Goal: Information Seeking & Learning: Learn about a topic

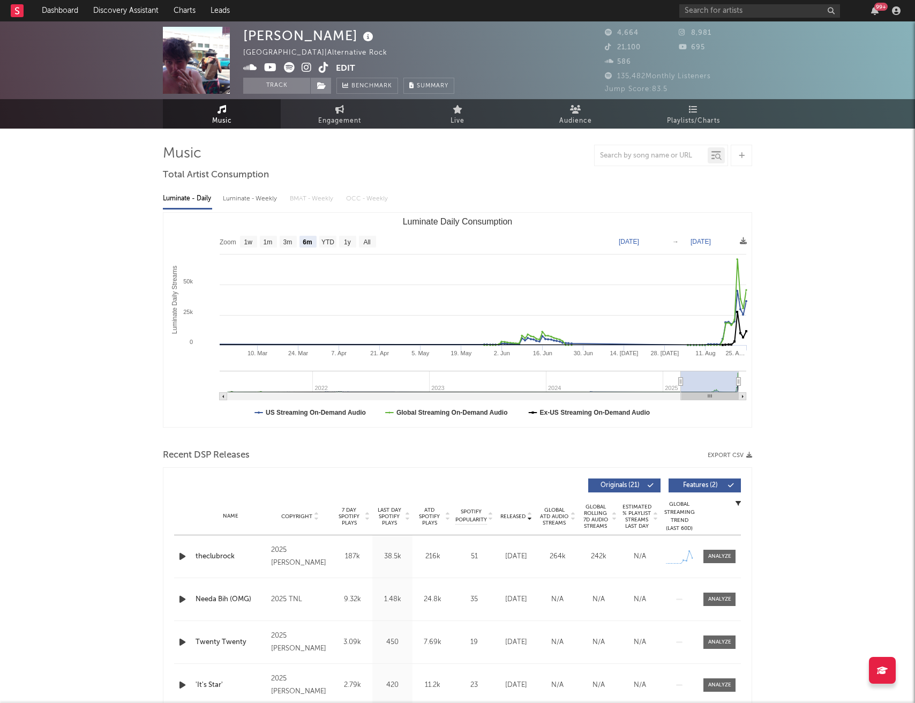
select select "6m"
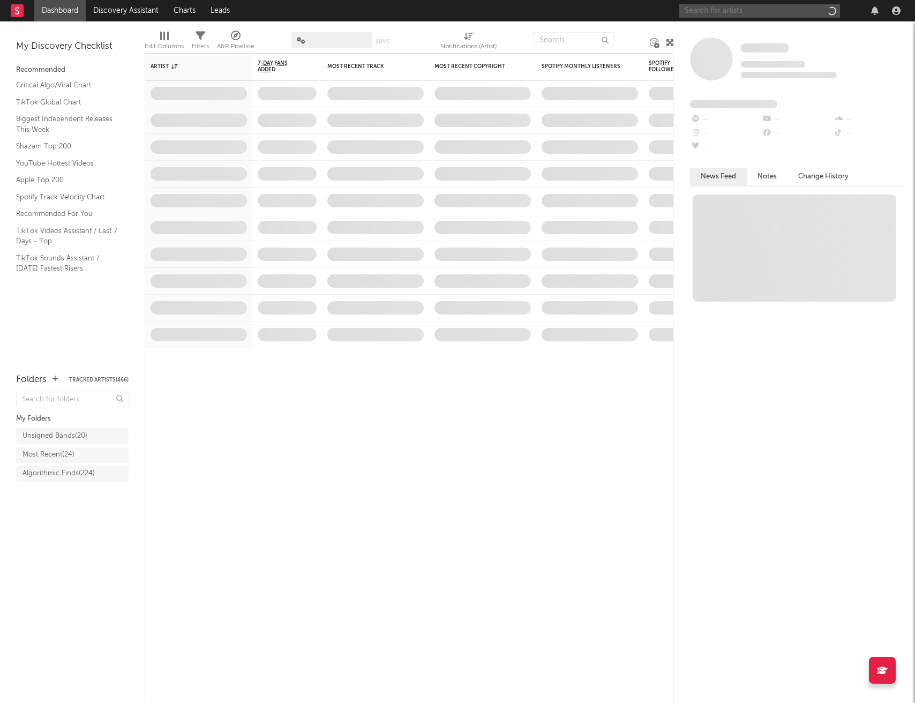
click at [750, 13] on input "text" at bounding box center [759, 10] width 161 height 13
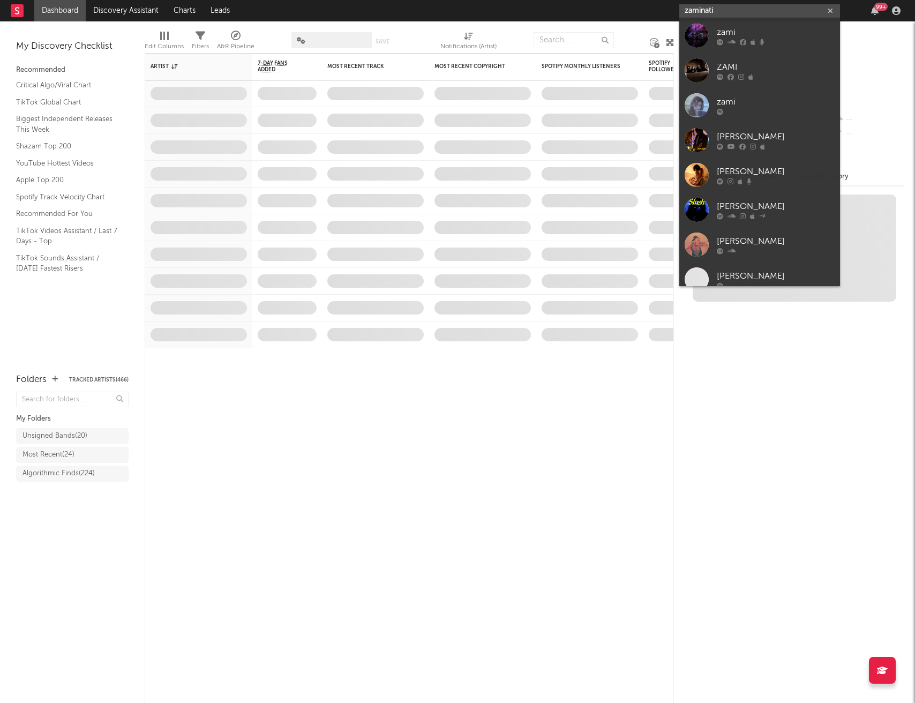
type input "zaminatio"
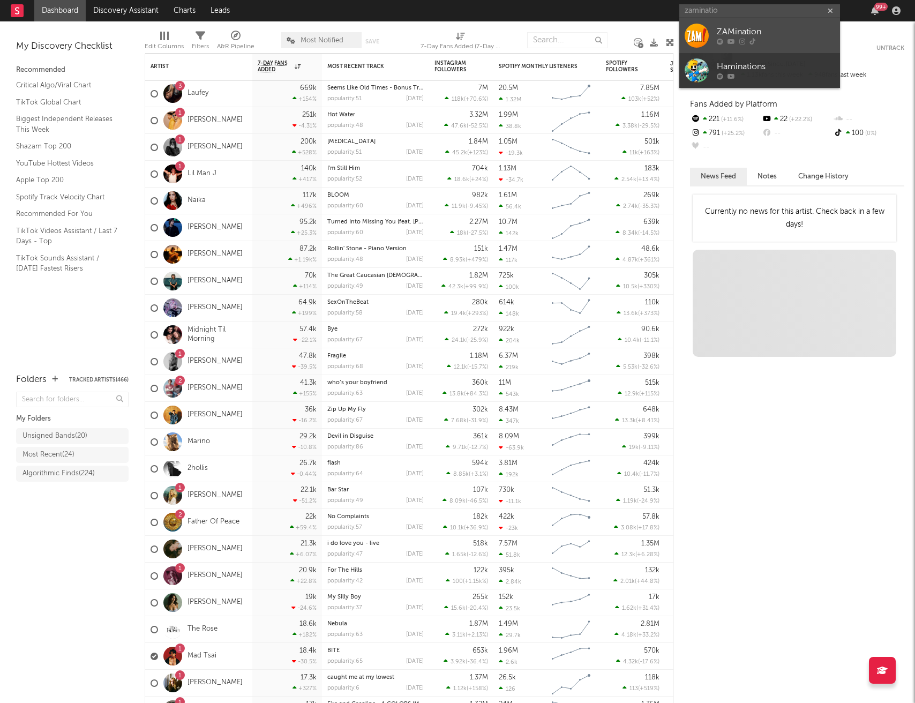
click at [767, 32] on div "ZAMination" at bounding box center [776, 32] width 118 height 13
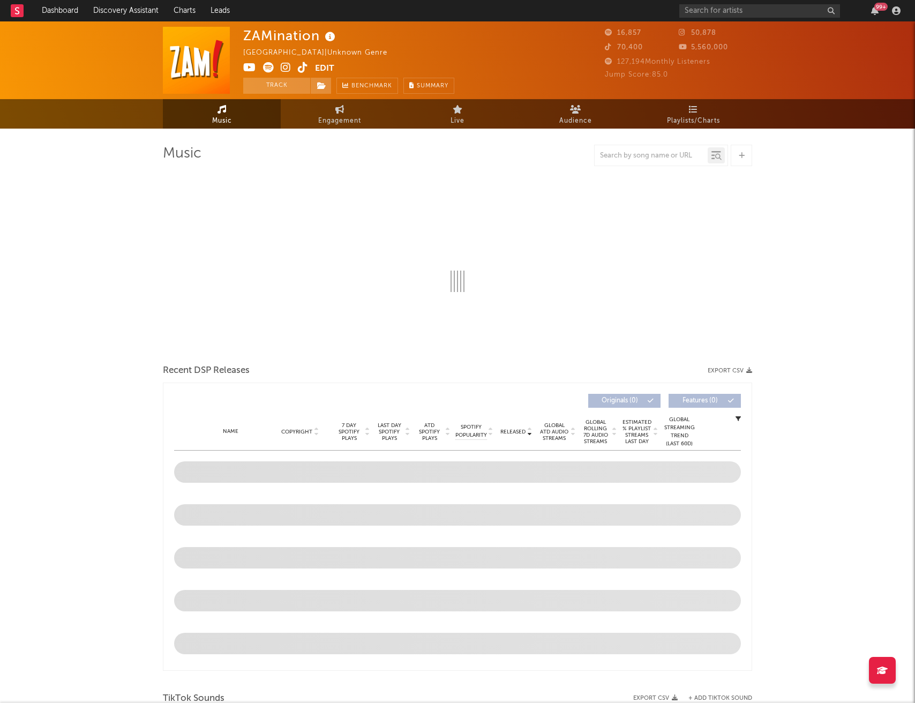
select select "6m"
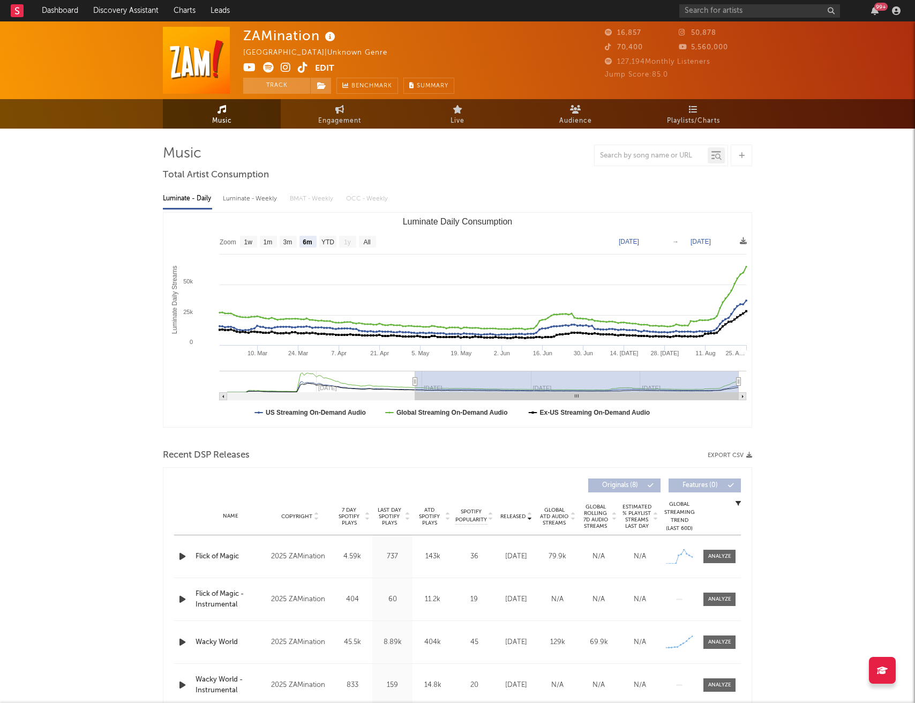
click at [232, 199] on div "Luminate - Weekly" at bounding box center [251, 199] width 56 height 18
select select "6m"
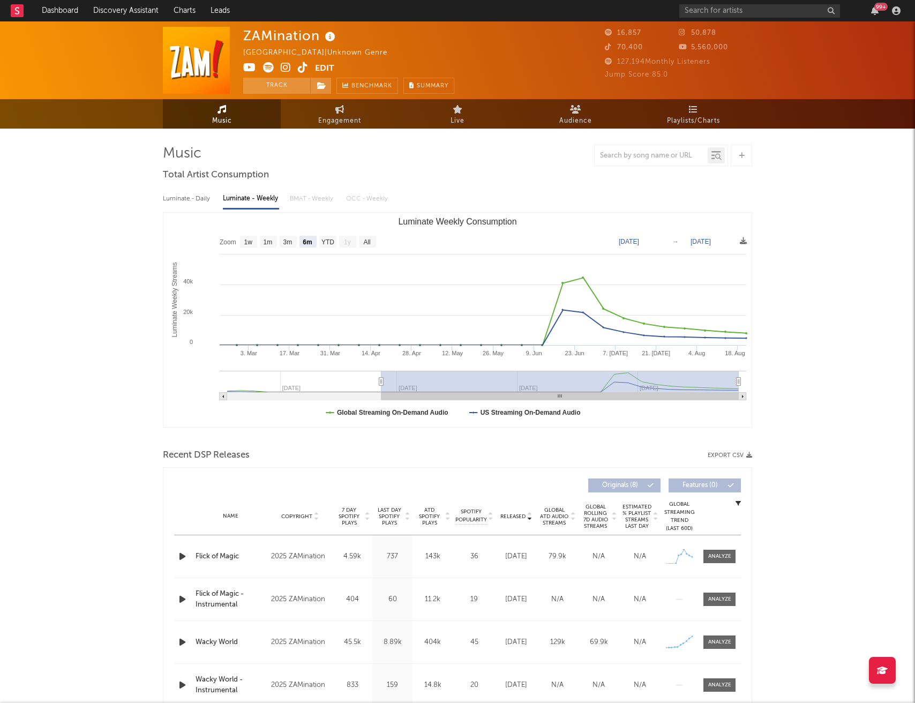
click at [192, 197] on div "Luminate - Daily" at bounding box center [187, 199] width 49 height 18
select select "6m"
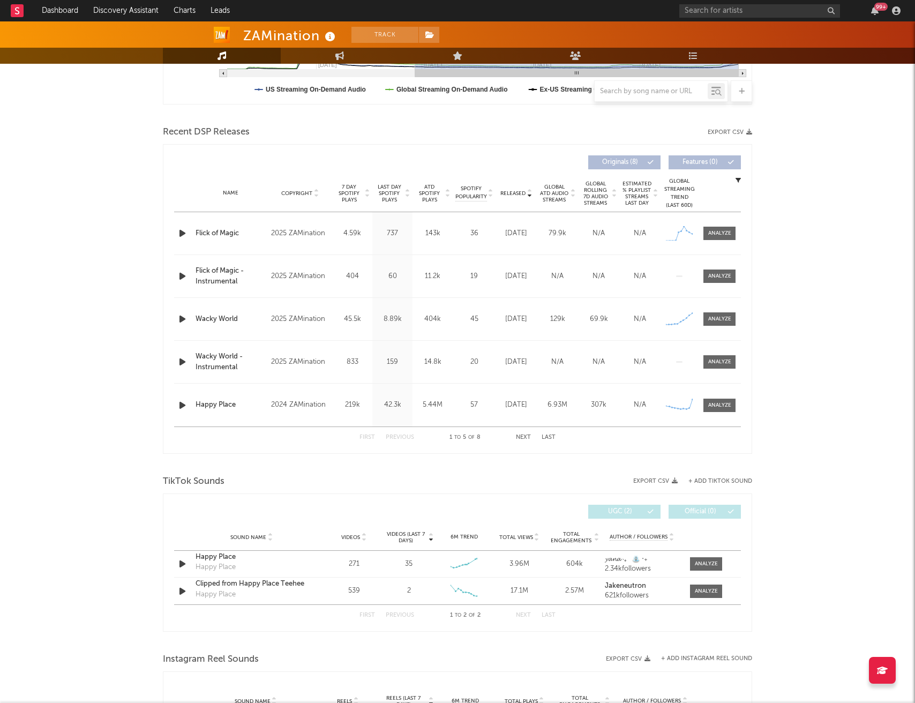
scroll to position [337, 0]
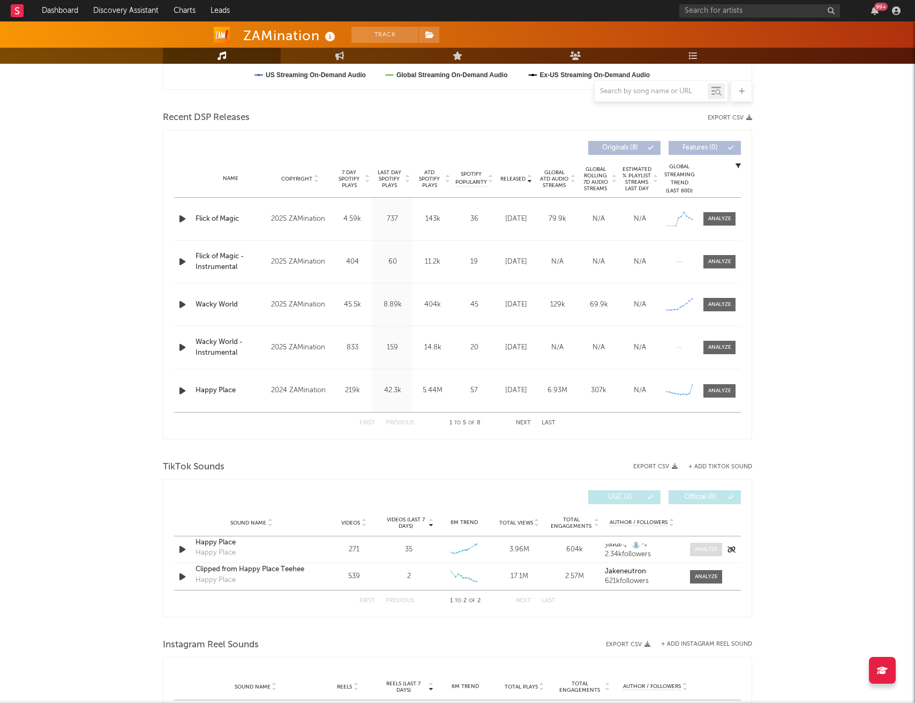
click at [699, 553] on div at bounding box center [706, 549] width 23 height 8
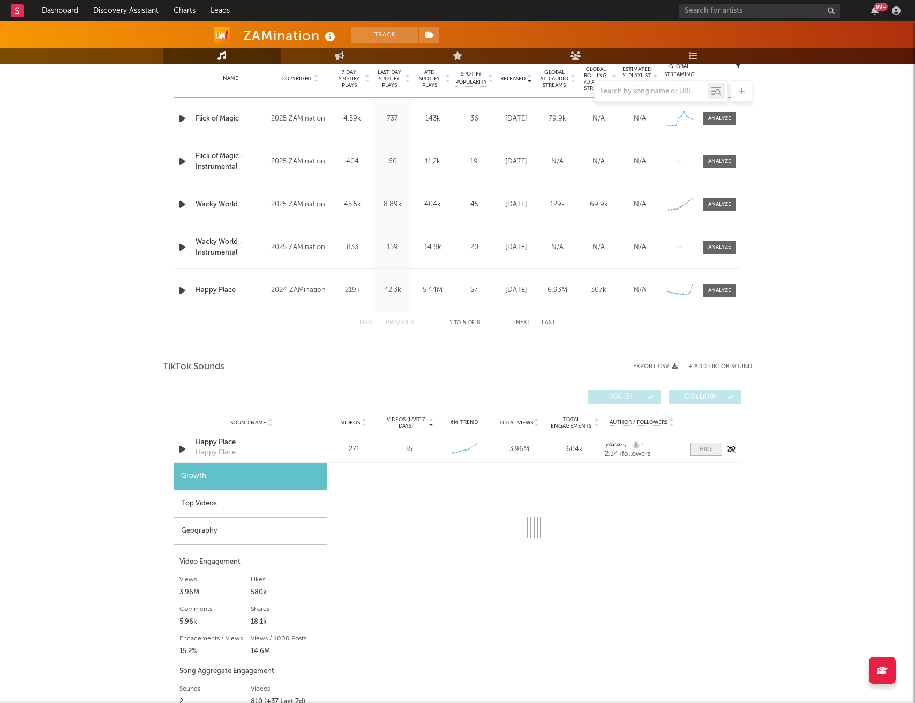
select select "6m"
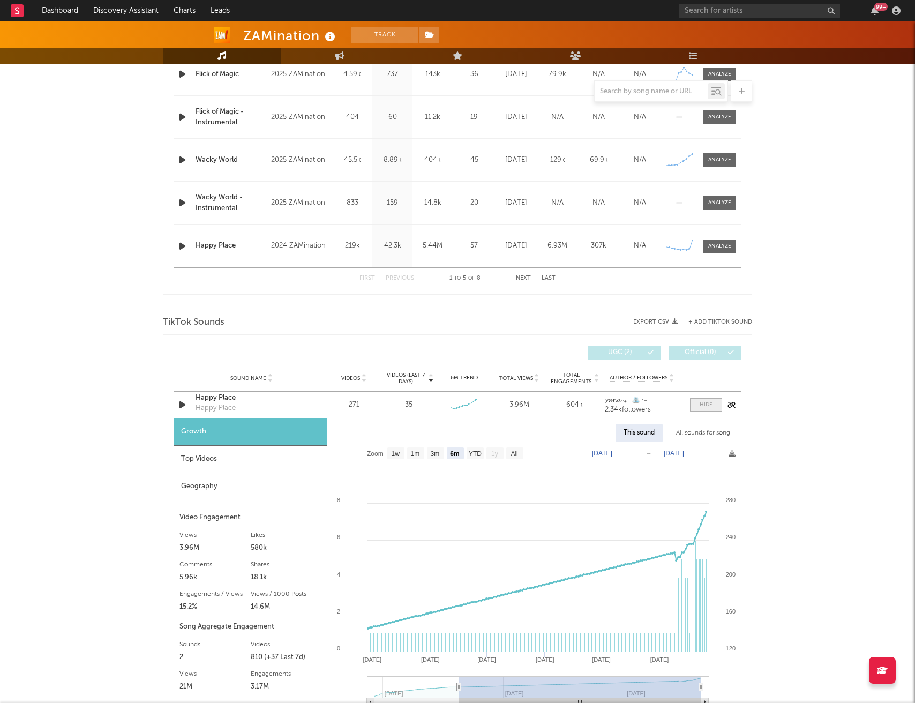
scroll to position [483, 0]
click at [710, 410] on span at bounding box center [706, 403] width 32 height 13
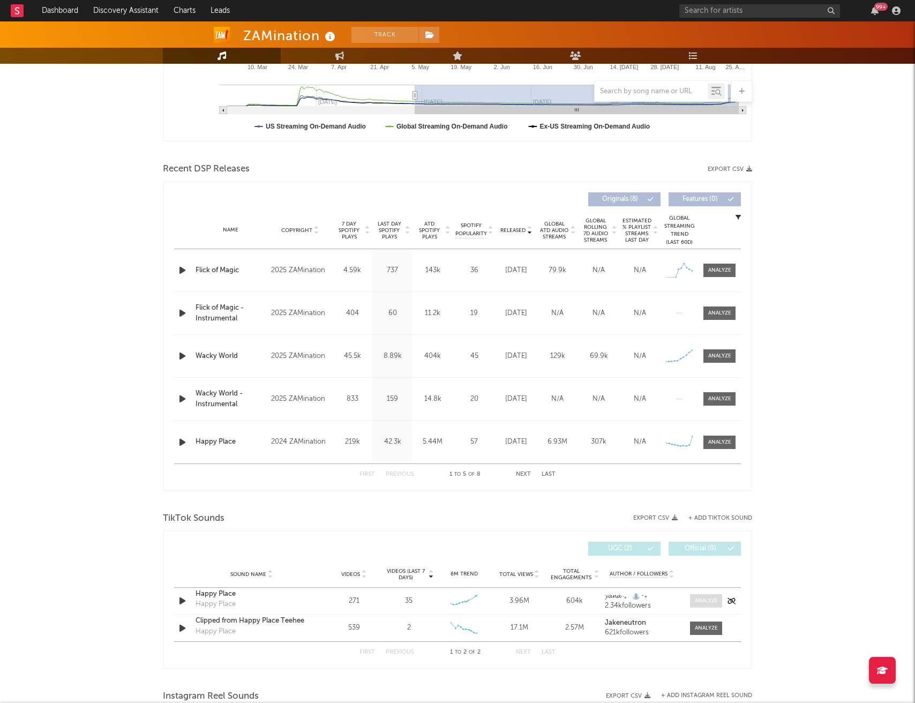
scroll to position [284, 0]
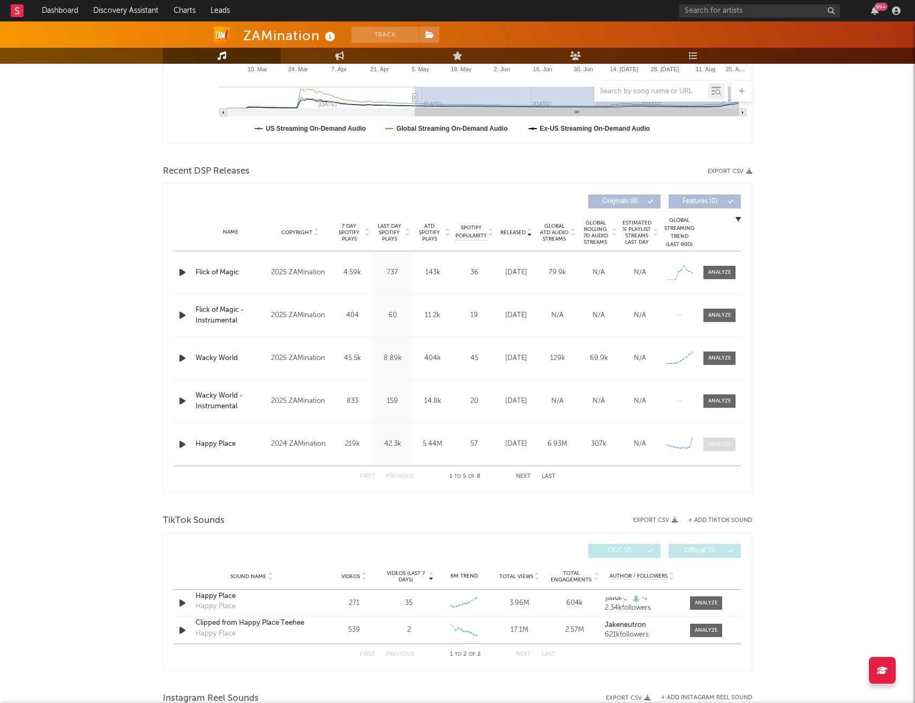
click at [718, 442] on div at bounding box center [719, 444] width 23 height 8
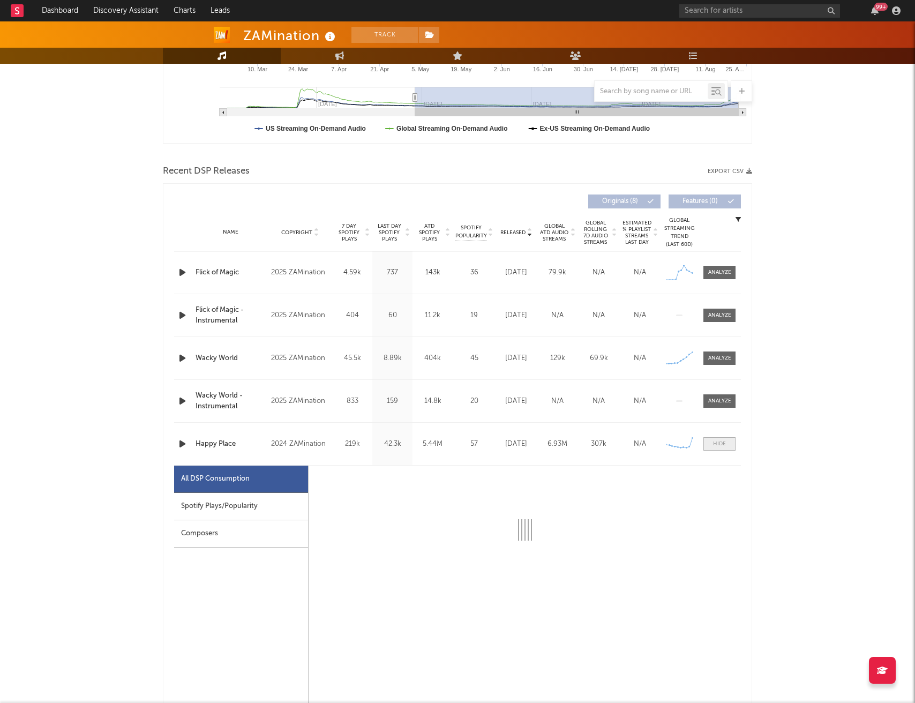
select select "6m"
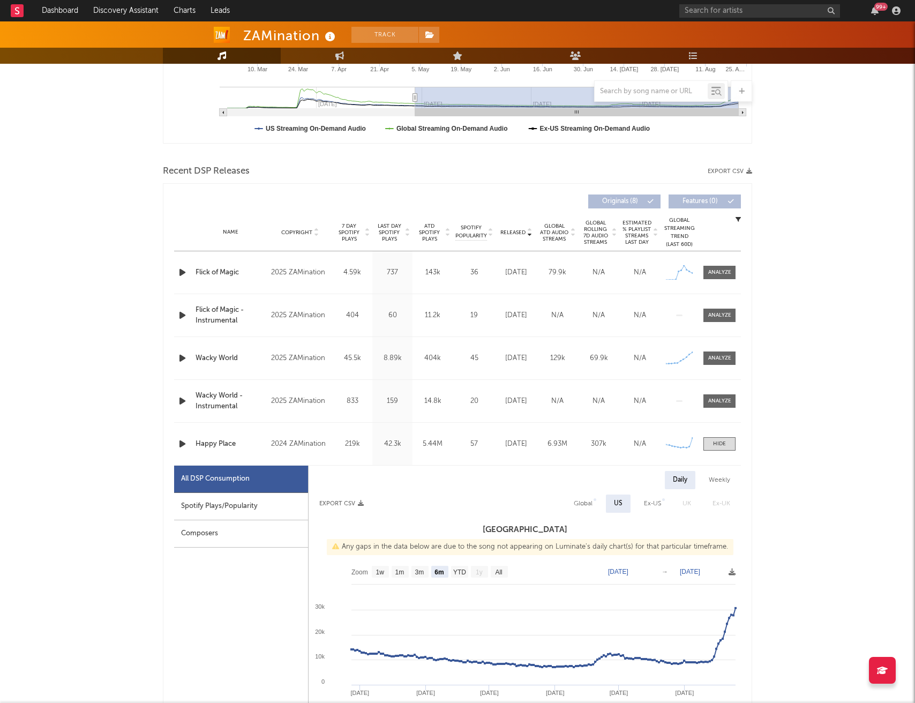
click at [234, 507] on div "Spotify Plays/Popularity" at bounding box center [241, 506] width 134 height 27
select select "6m"
select select "1w"
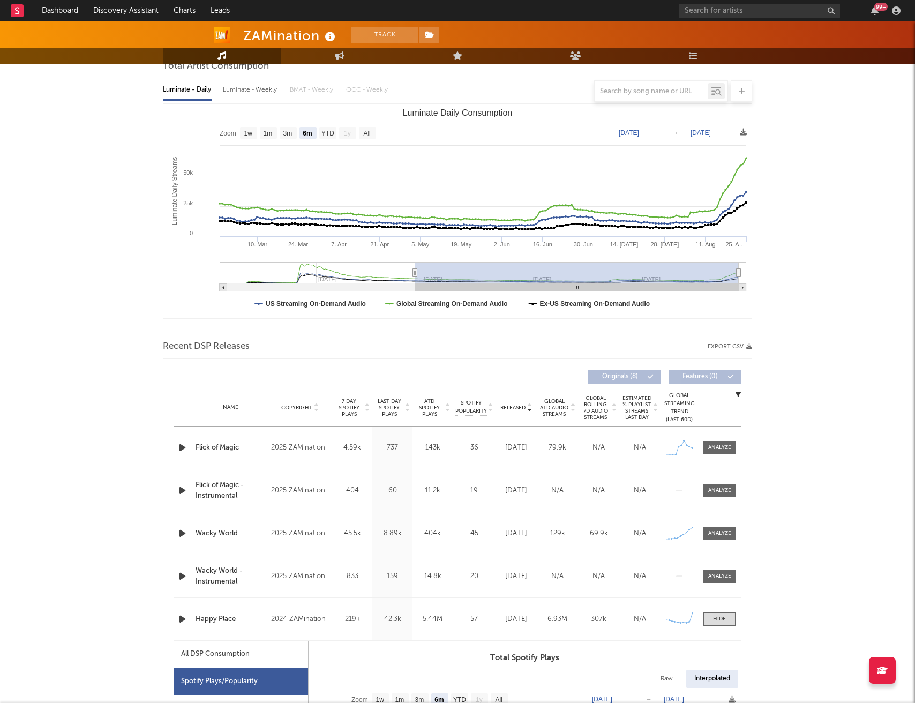
scroll to position [0, 0]
